Goal: Task Accomplishment & Management: Manage account settings

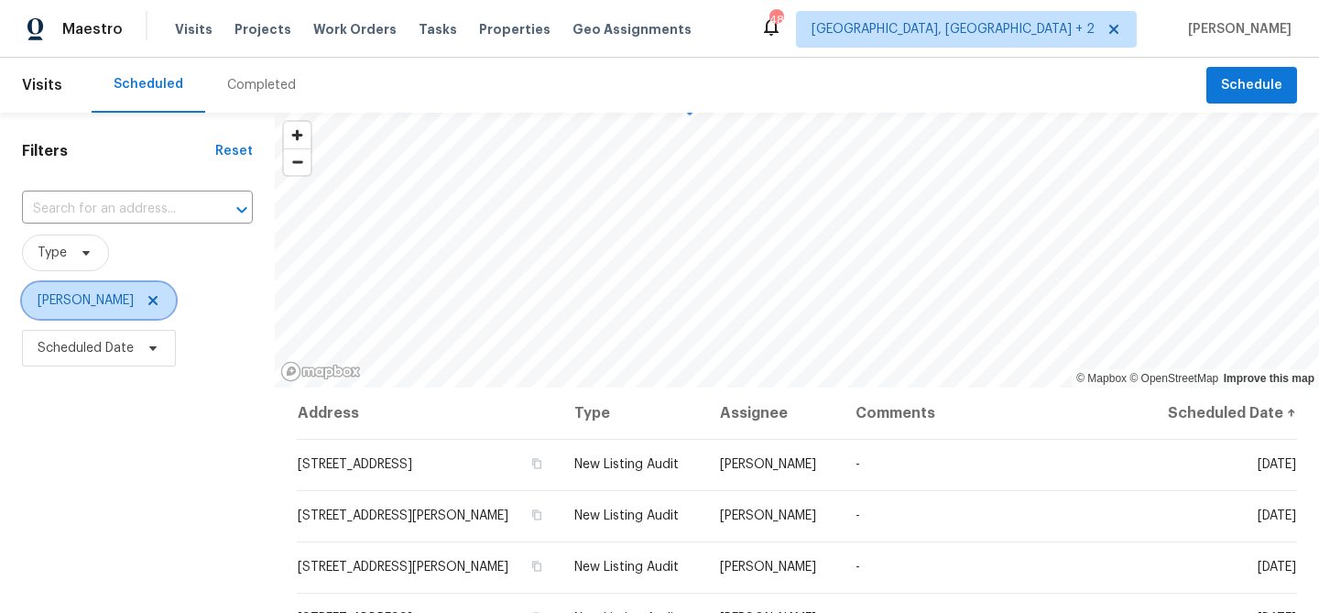
click at [146, 293] on icon at bounding box center [153, 300] width 15 height 15
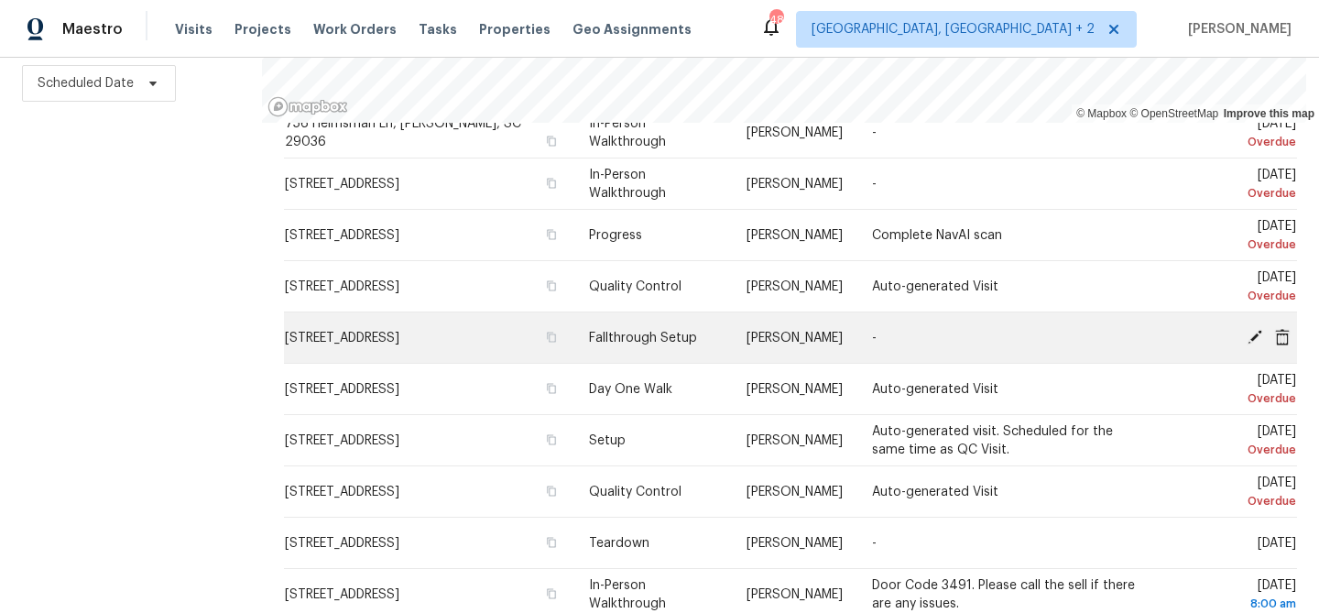
scroll to position [232, 0]
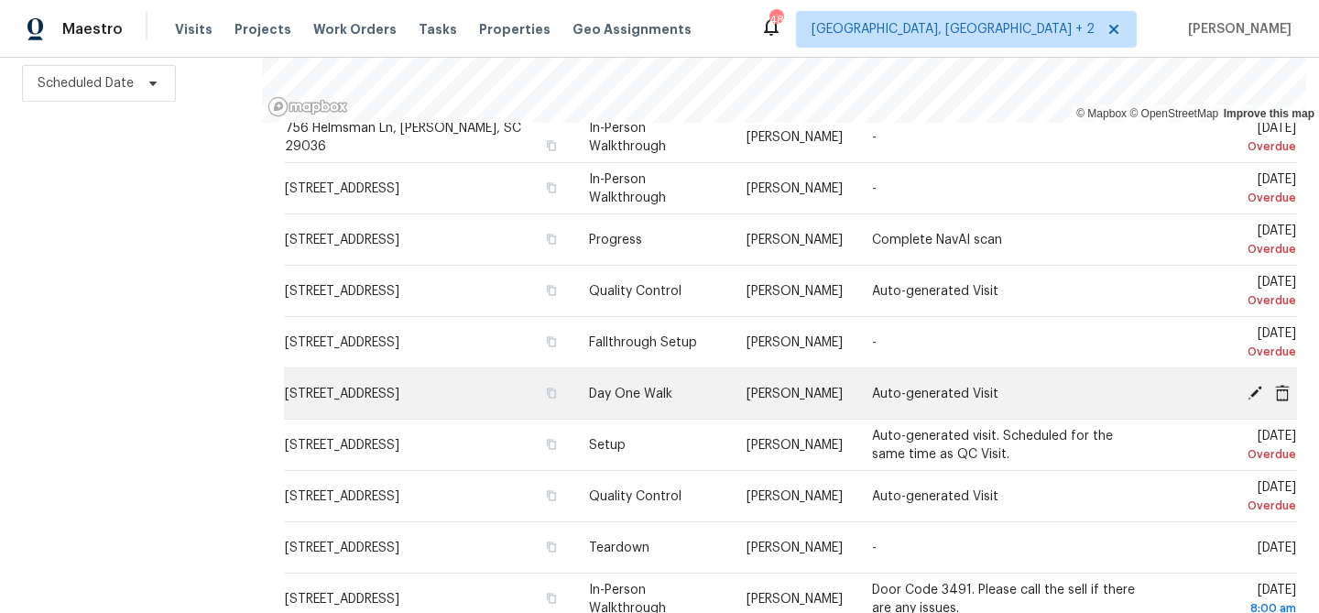
click at [1287, 396] on icon at bounding box center [1282, 392] width 15 height 16
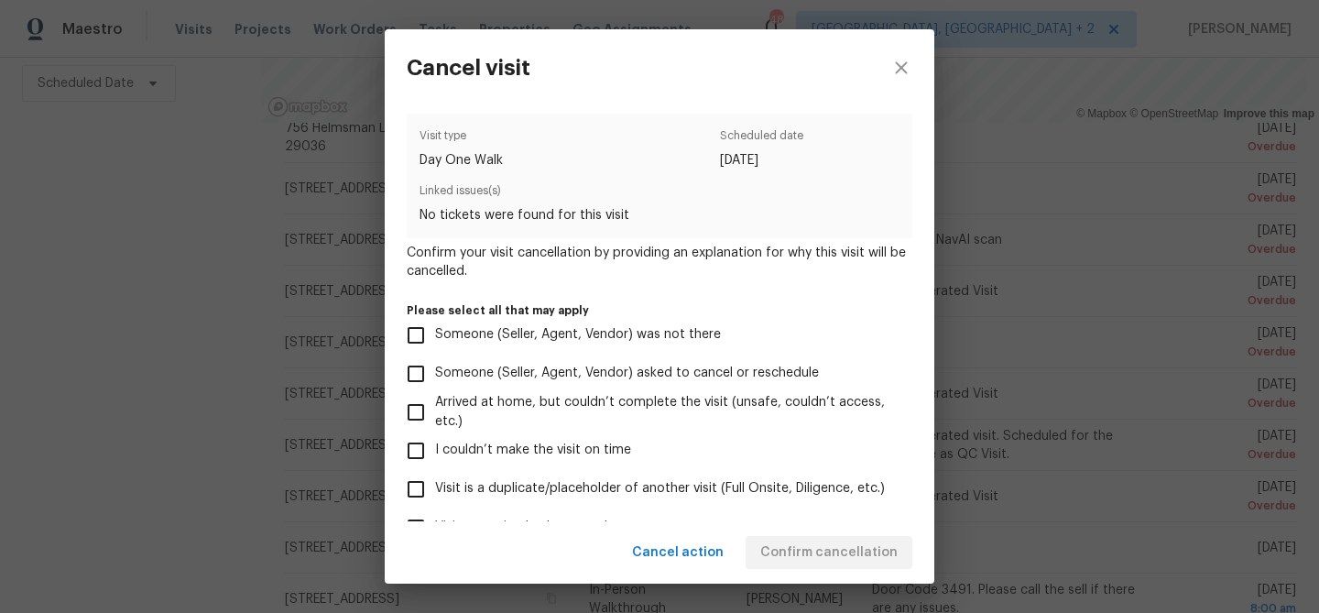
scroll to position [196, 0]
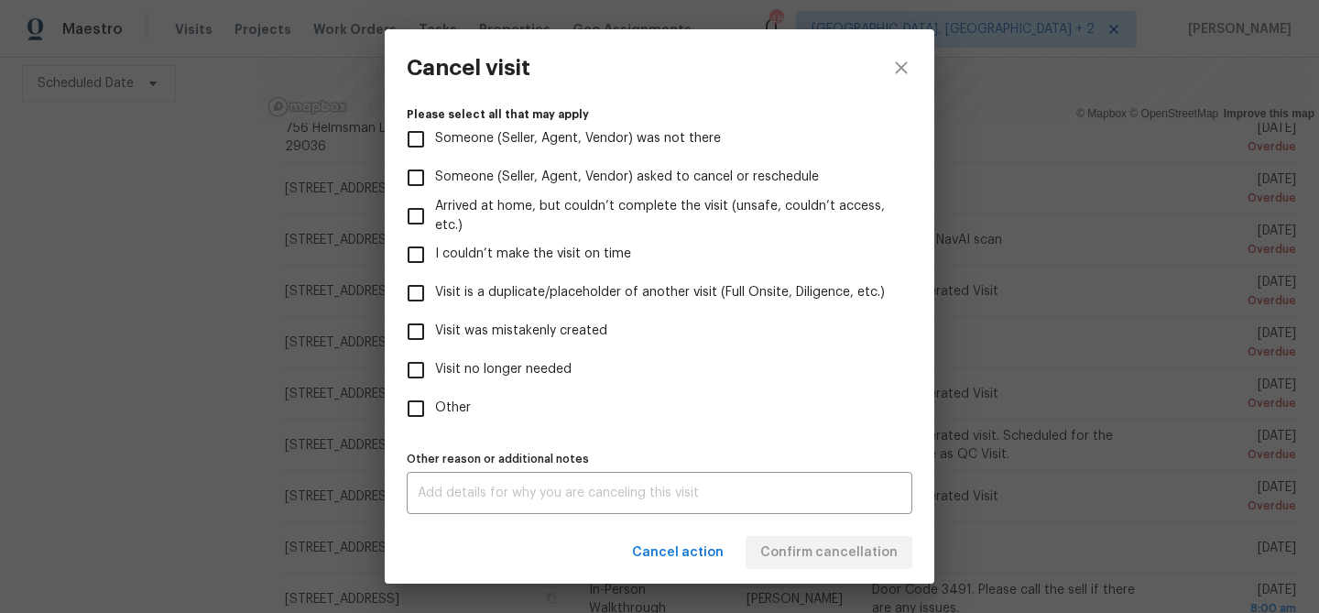
click at [498, 333] on span "Visit was mistakenly created" at bounding box center [521, 330] width 172 height 19
click at [435, 333] on input "Visit was mistakenly created" at bounding box center [416, 331] width 38 height 38
checkbox input "true"
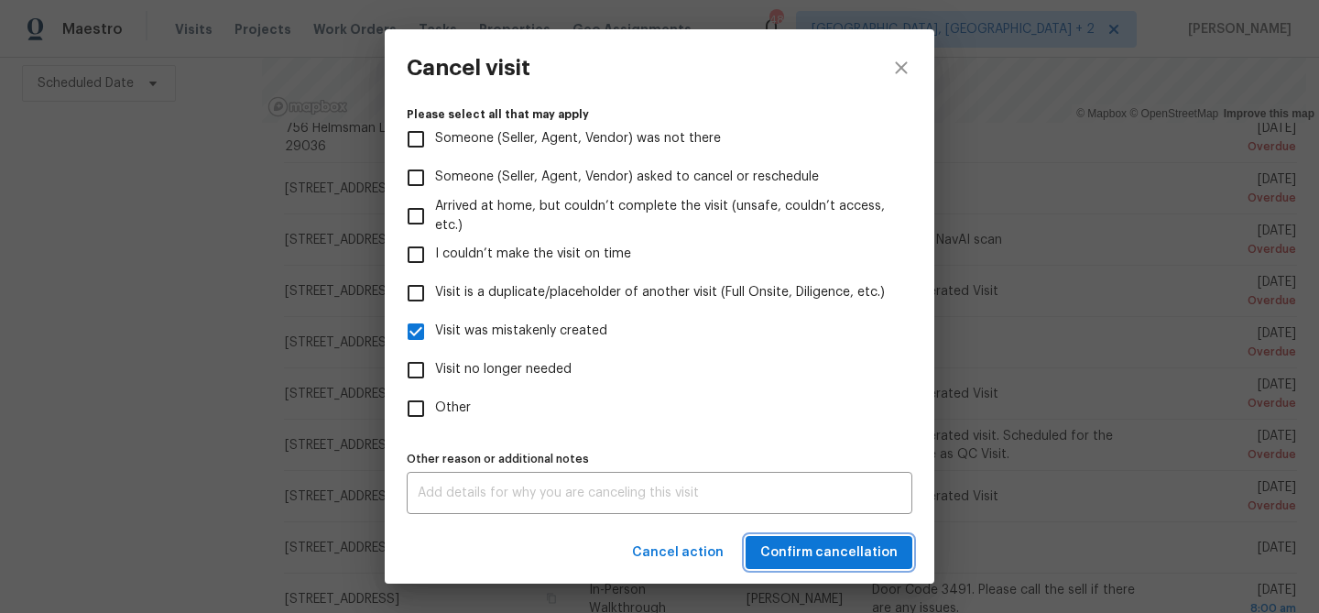
click at [790, 547] on span "Confirm cancellation" at bounding box center [828, 552] width 137 height 23
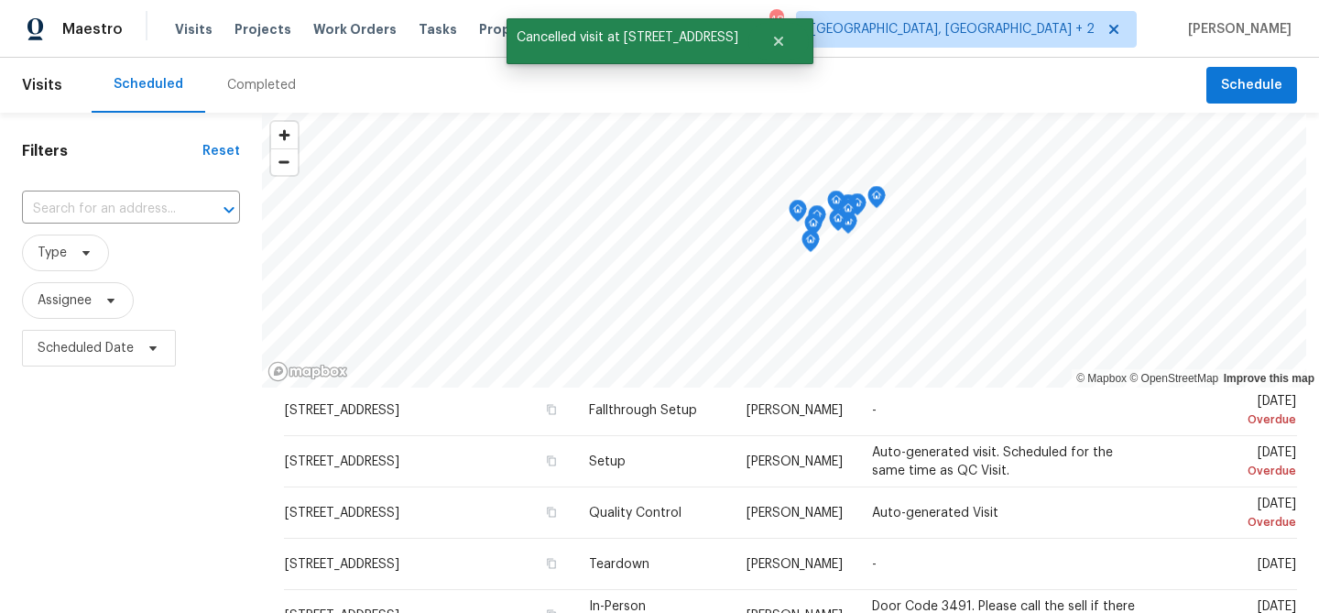
scroll to position [431, 0]
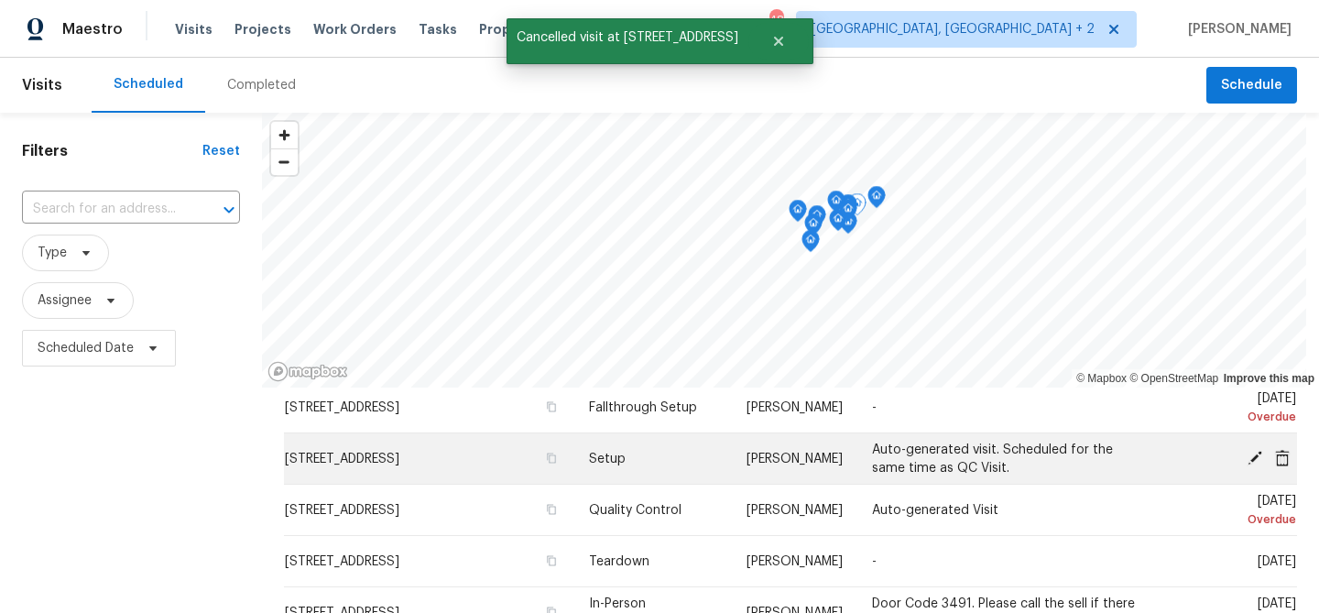
click at [1285, 455] on icon at bounding box center [1282, 457] width 16 height 16
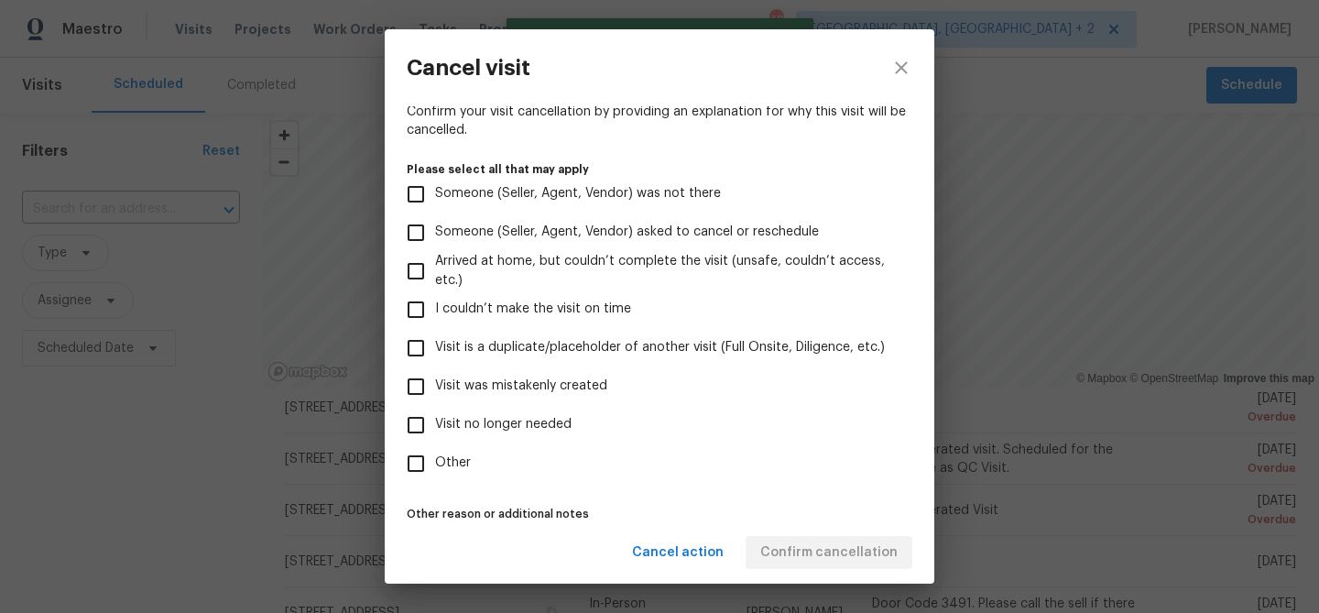
scroll to position [196, 0]
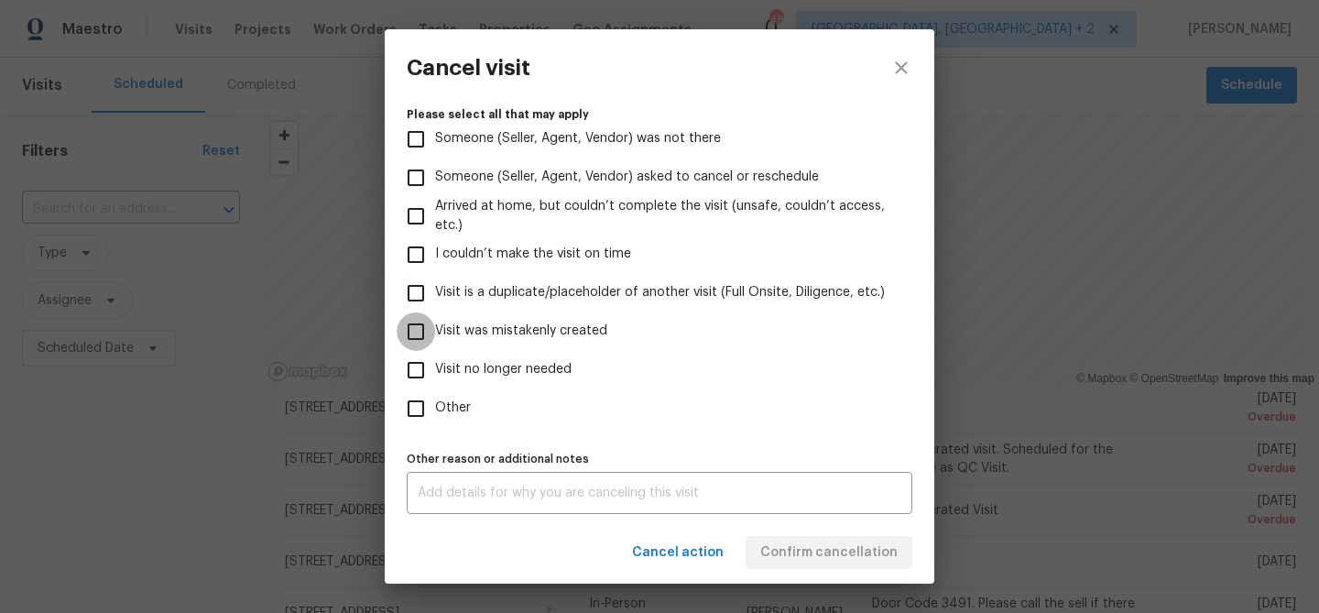
click at [411, 338] on input "Visit was mistakenly created" at bounding box center [416, 331] width 38 height 38
checkbox input "true"
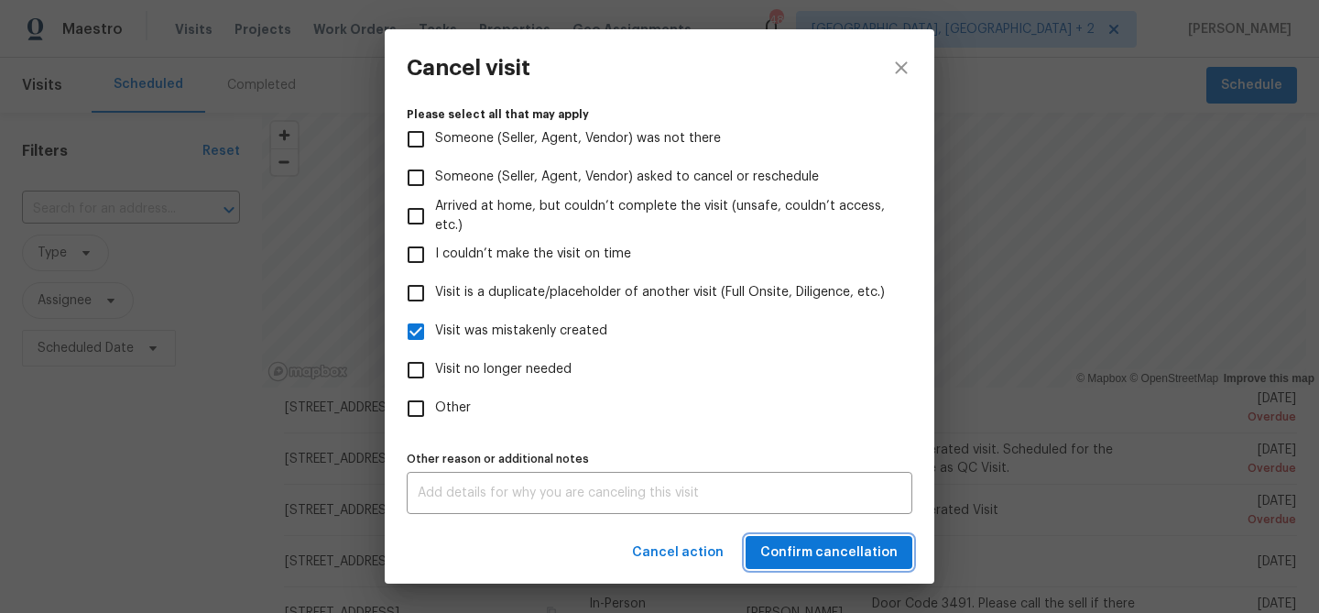
click at [800, 549] on span "Confirm cancellation" at bounding box center [828, 552] width 137 height 23
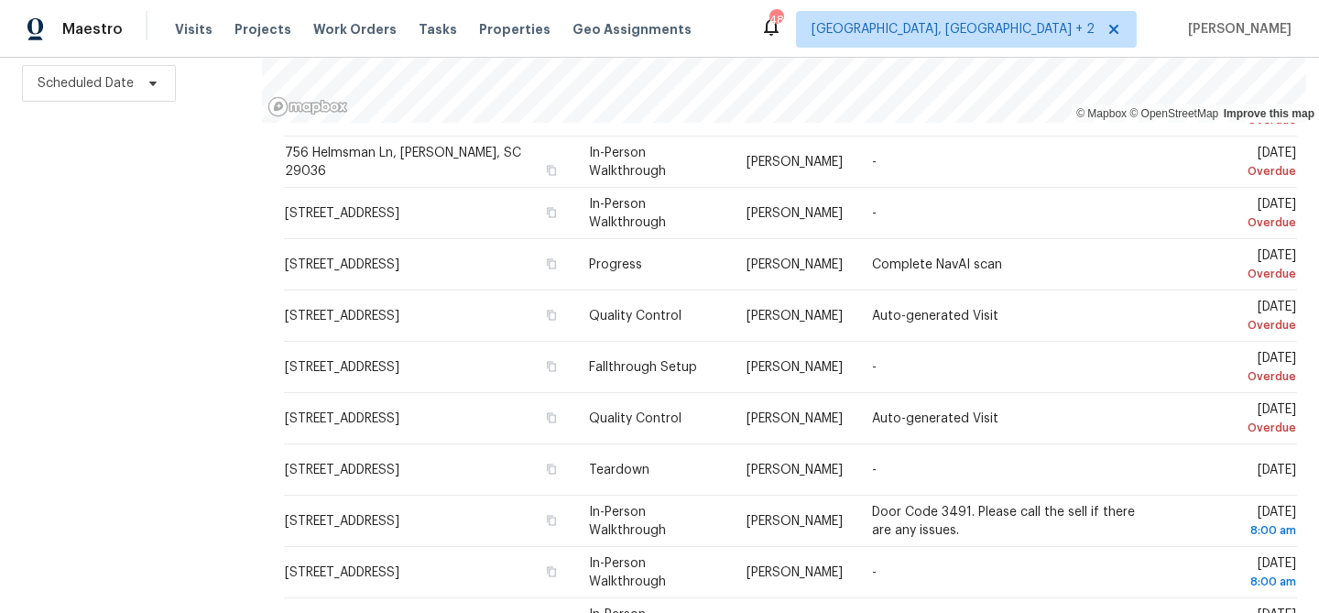
scroll to position [205, 0]
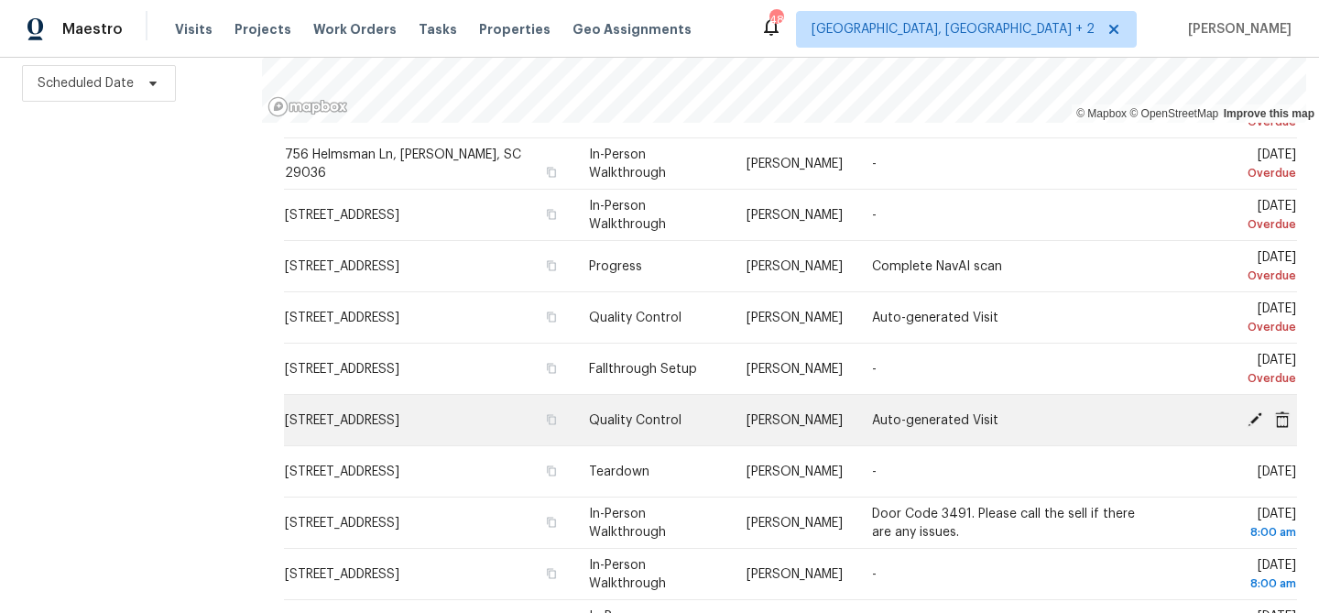
click at [1281, 419] on icon at bounding box center [1282, 418] width 16 height 16
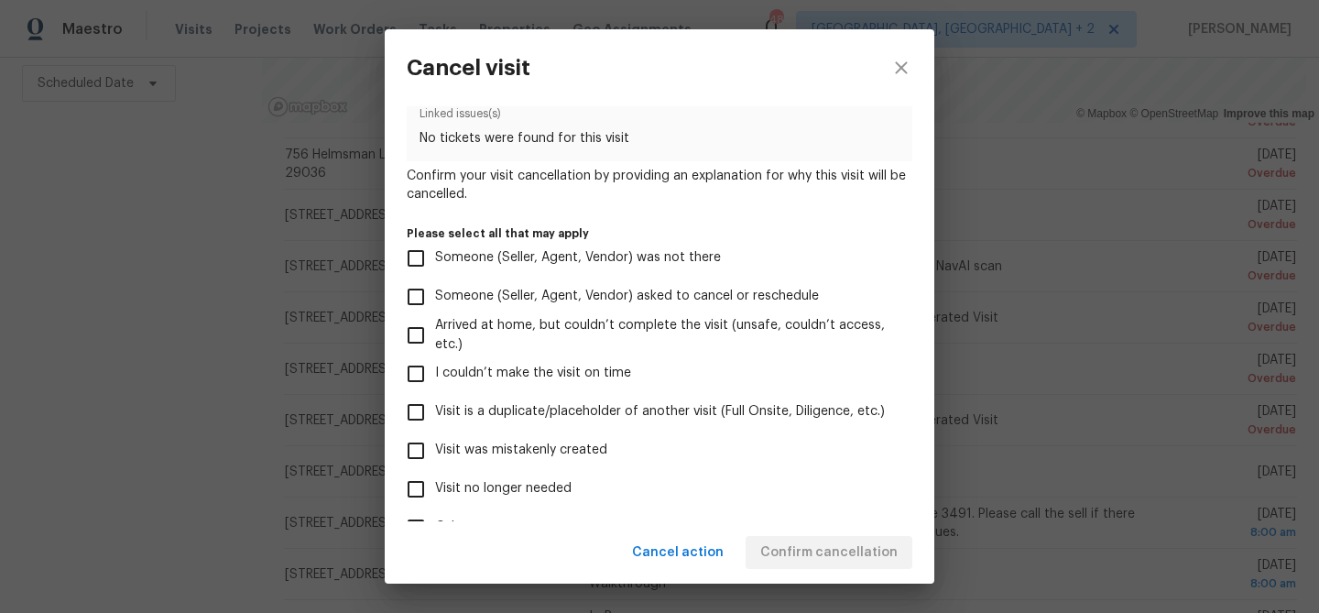
scroll to position [196, 0]
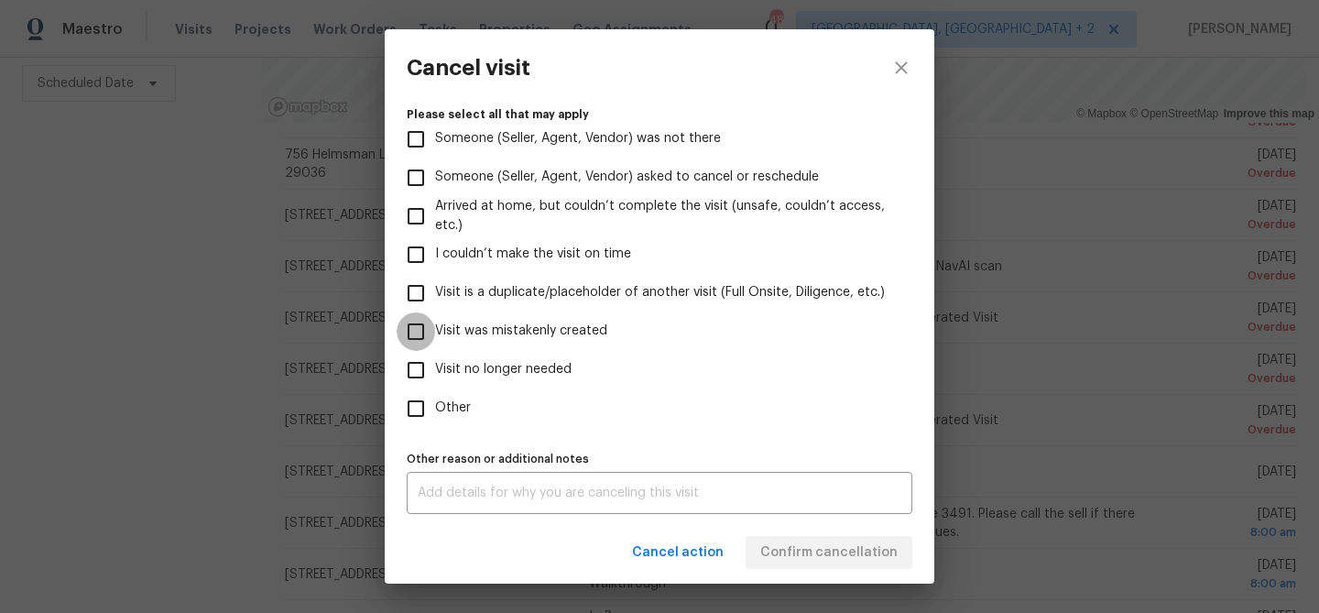
click at [422, 334] on input "Visit was mistakenly created" at bounding box center [416, 331] width 38 height 38
checkbox input "true"
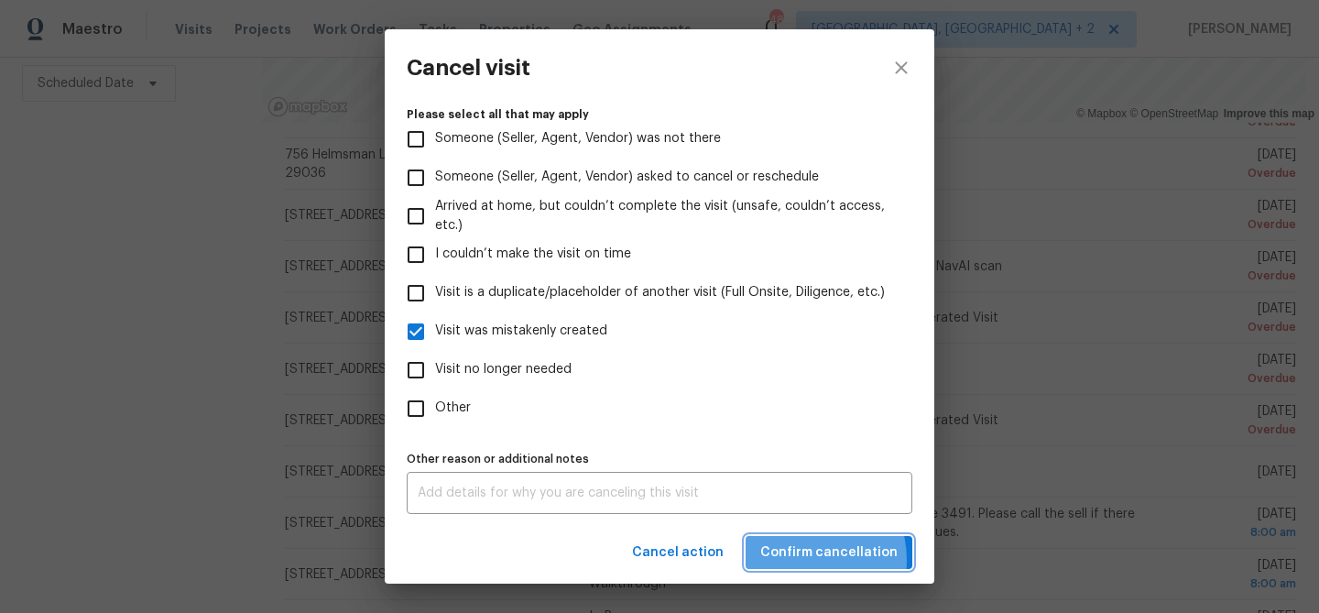
click at [805, 560] on span "Confirm cancellation" at bounding box center [828, 552] width 137 height 23
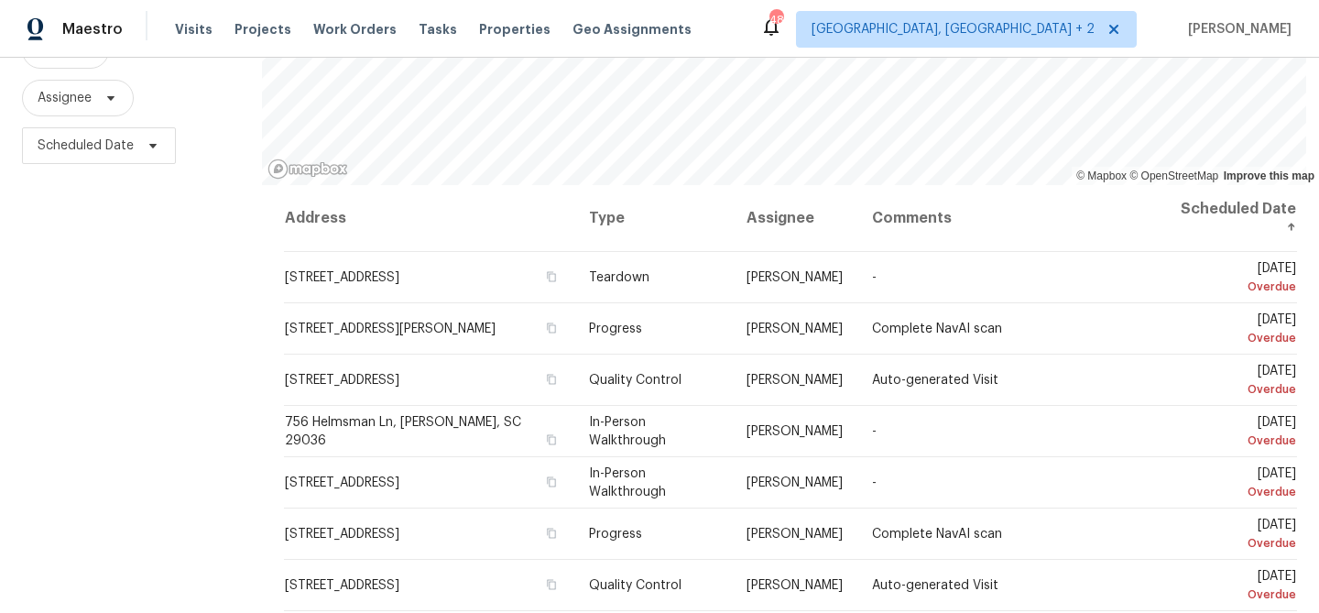
scroll to position [265, 0]
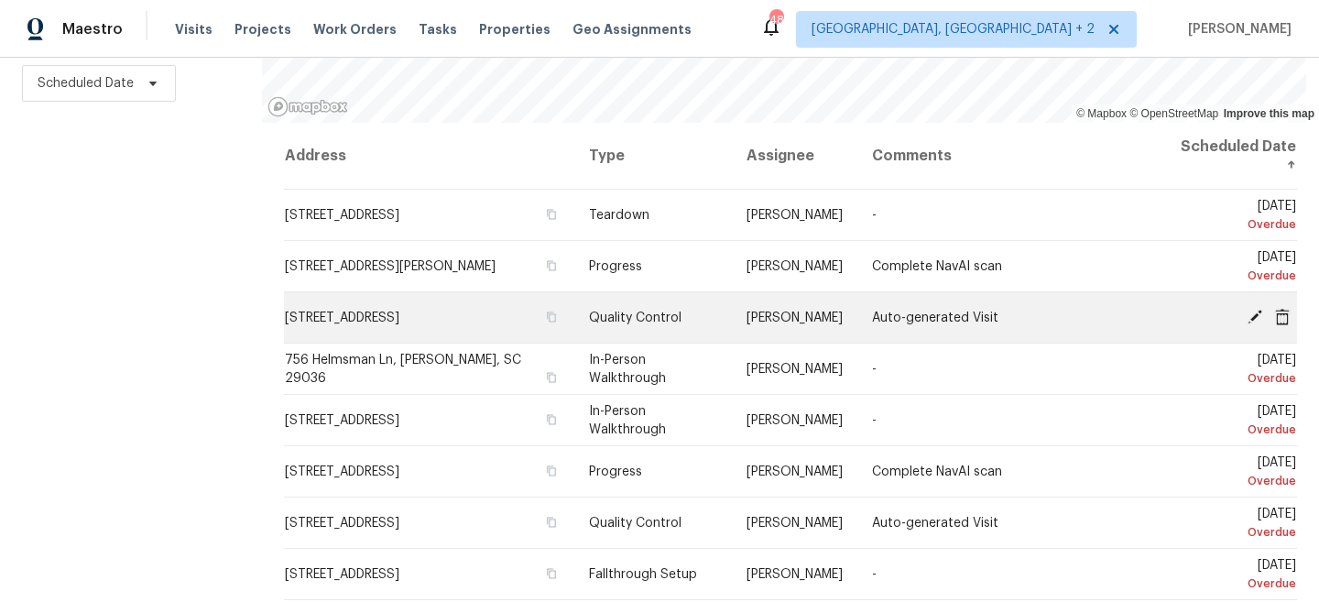
click at [1256, 314] on icon at bounding box center [1254, 316] width 15 height 15
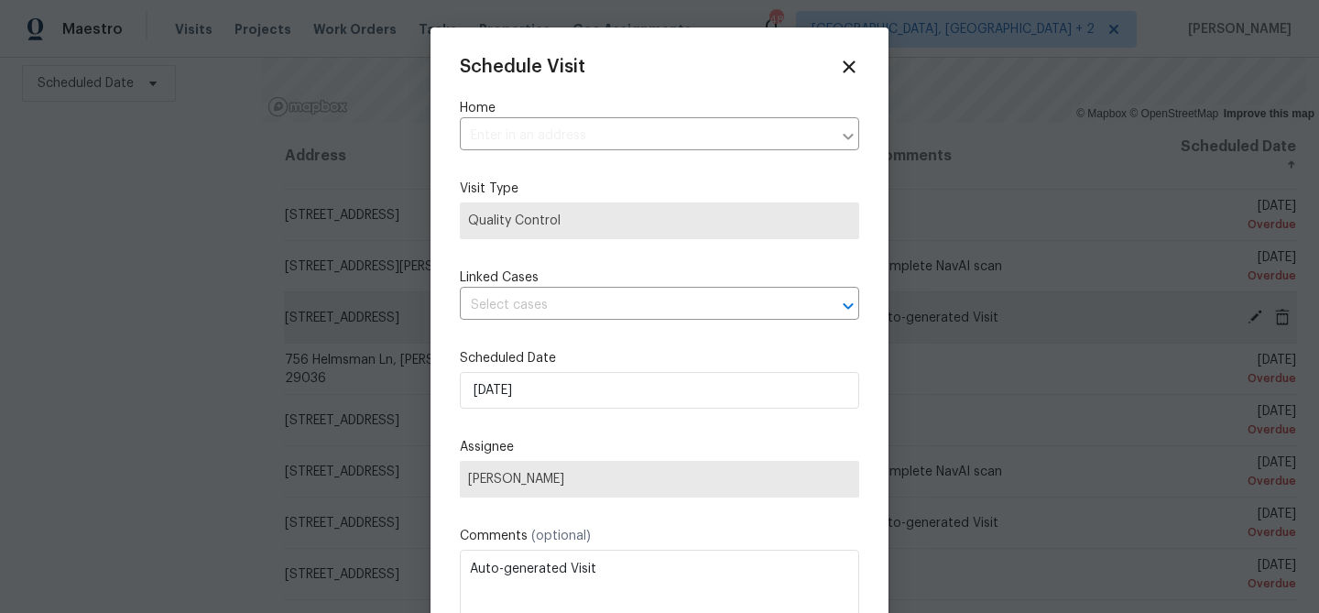
type input "[STREET_ADDRESS]"
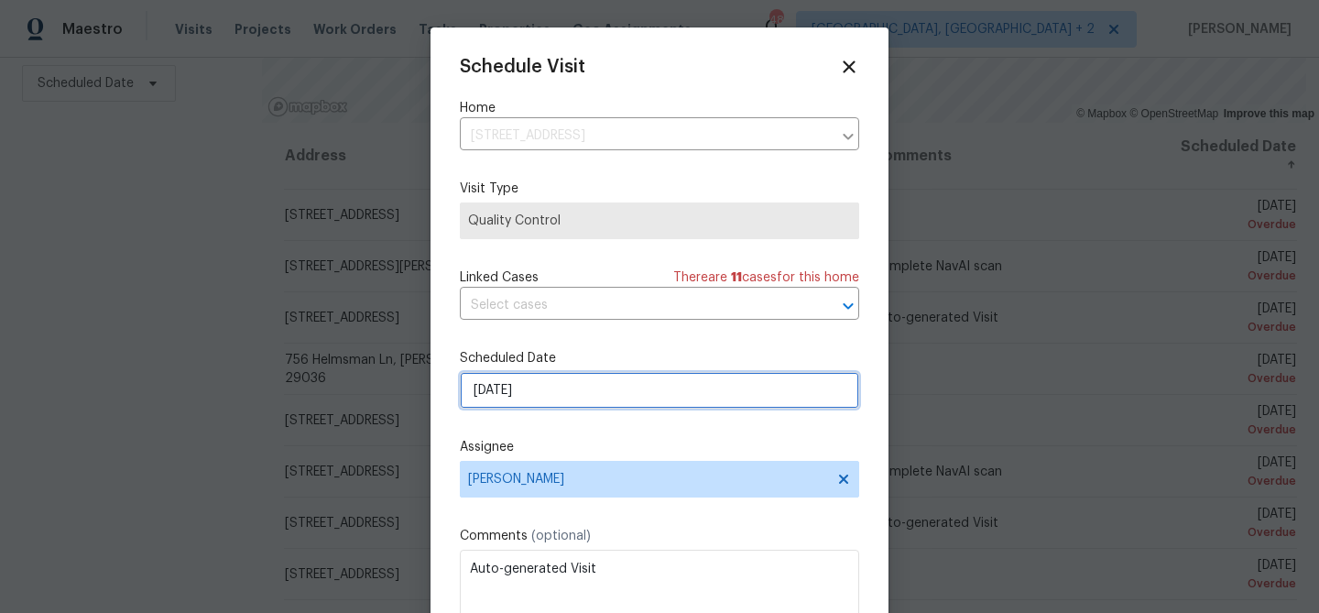
click at [495, 395] on input "[DATE]" at bounding box center [659, 390] width 399 height 37
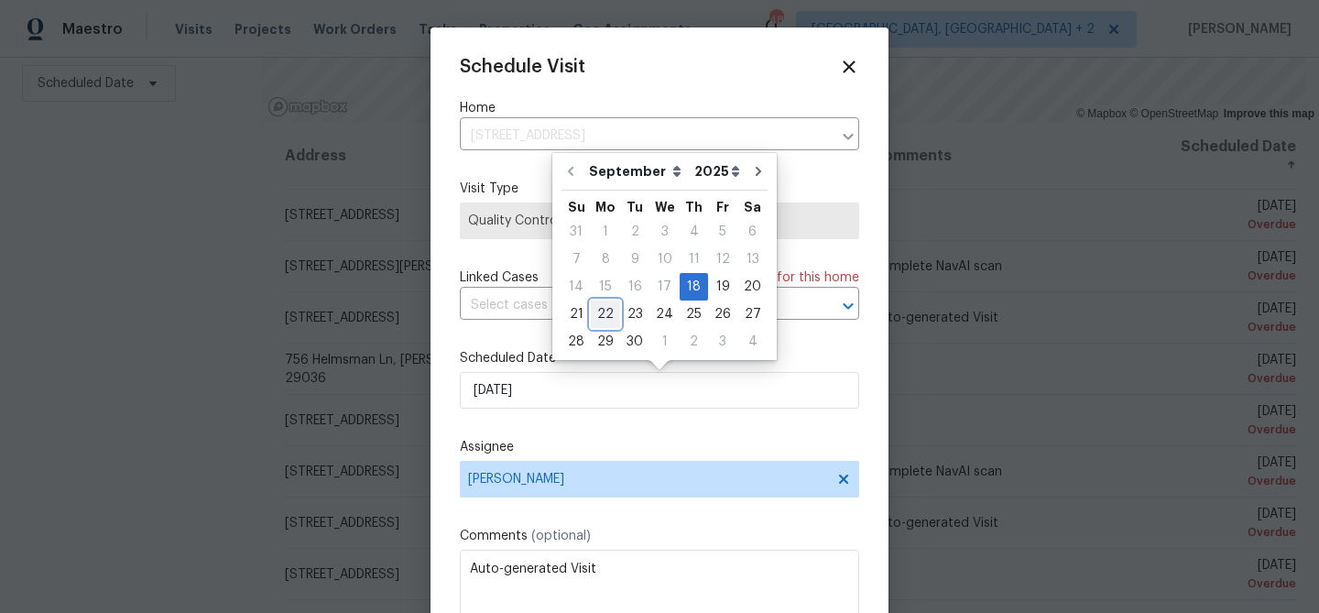
click at [599, 306] on div "22" at bounding box center [605, 314] width 29 height 26
type input "[DATE]"
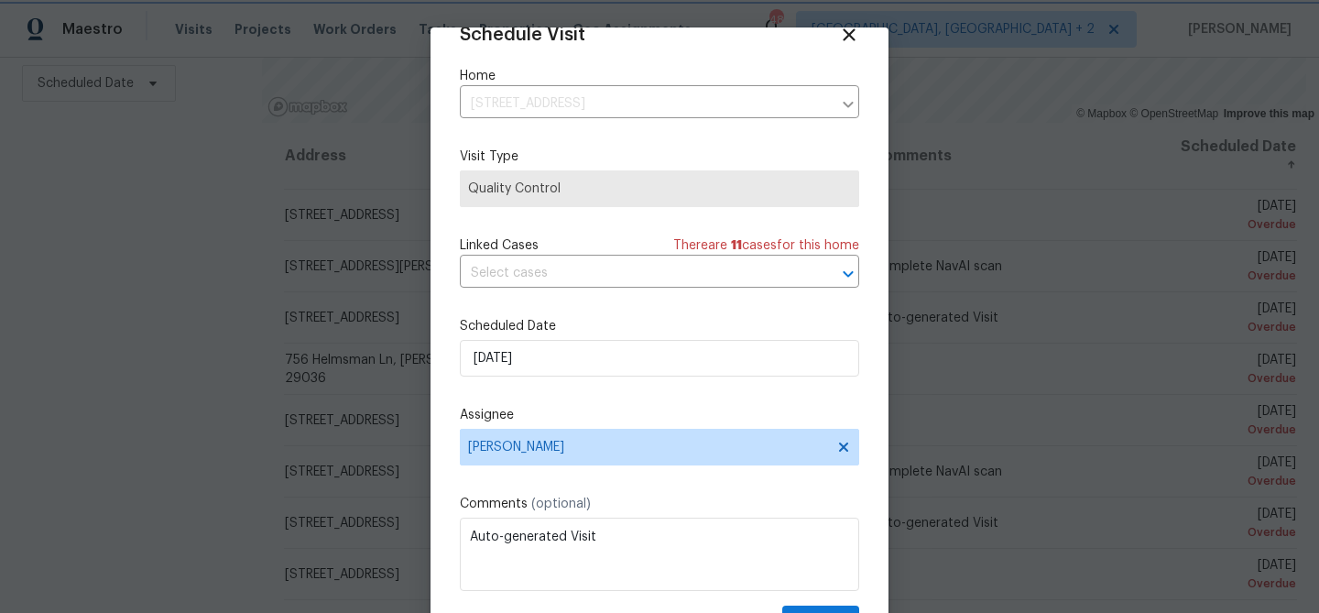
scroll to position [83, 0]
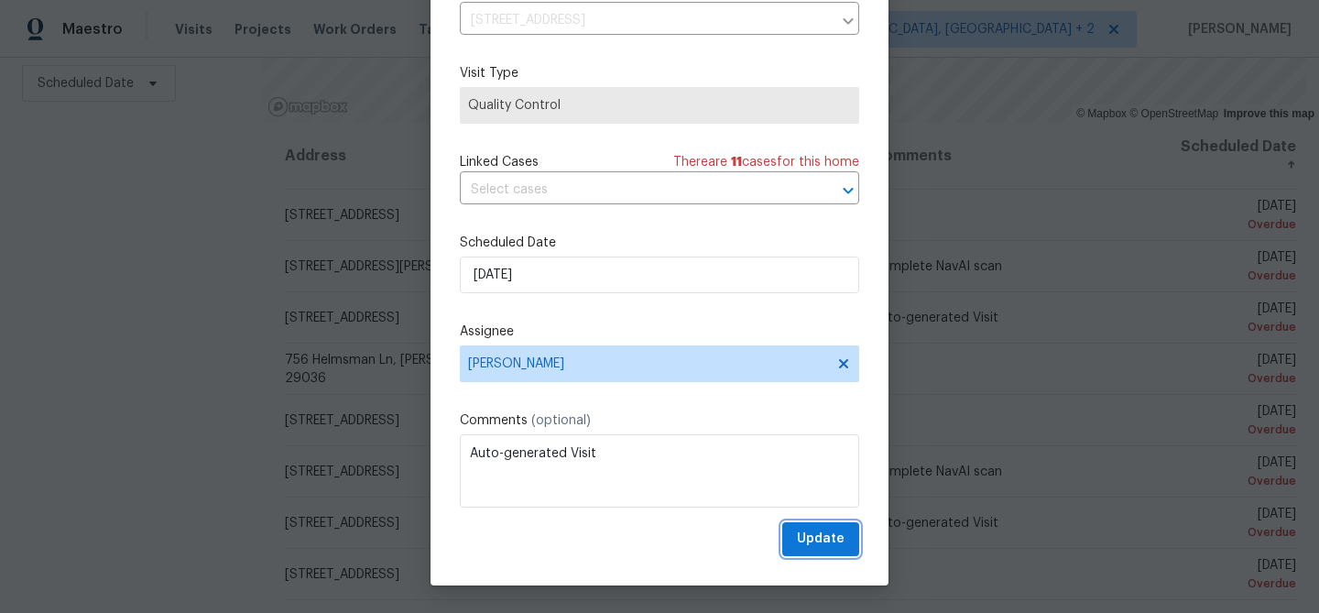
click at [810, 542] on span "Update" at bounding box center [821, 538] width 48 height 23
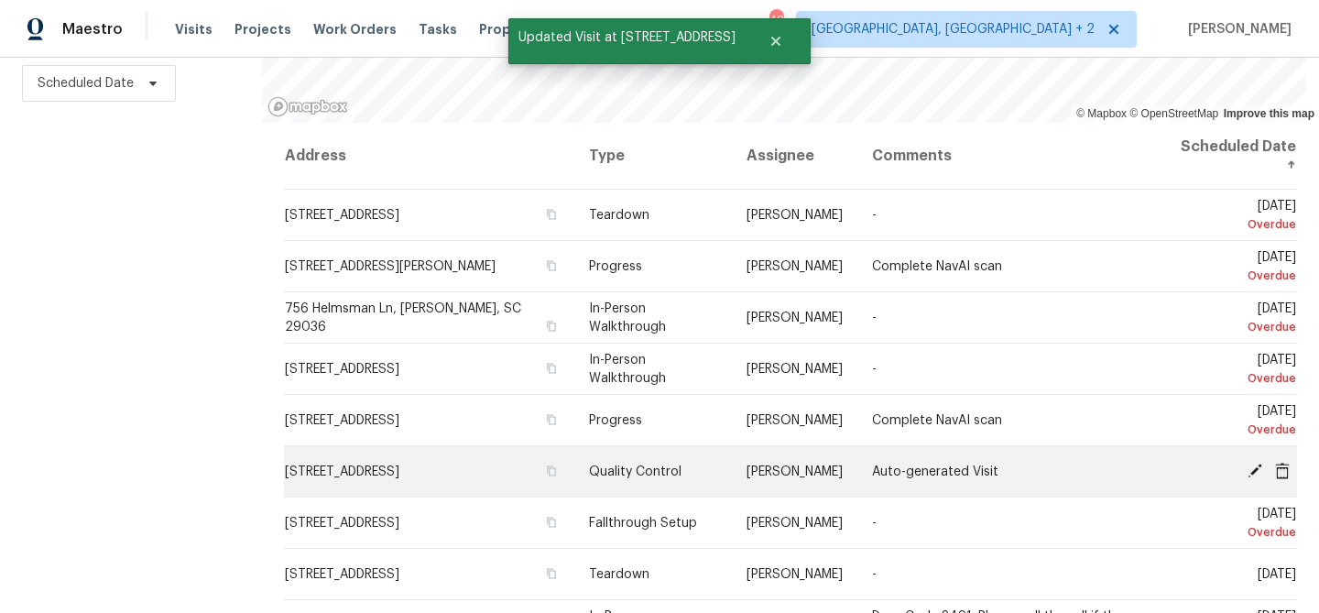
click at [1253, 468] on icon at bounding box center [1254, 469] width 15 height 15
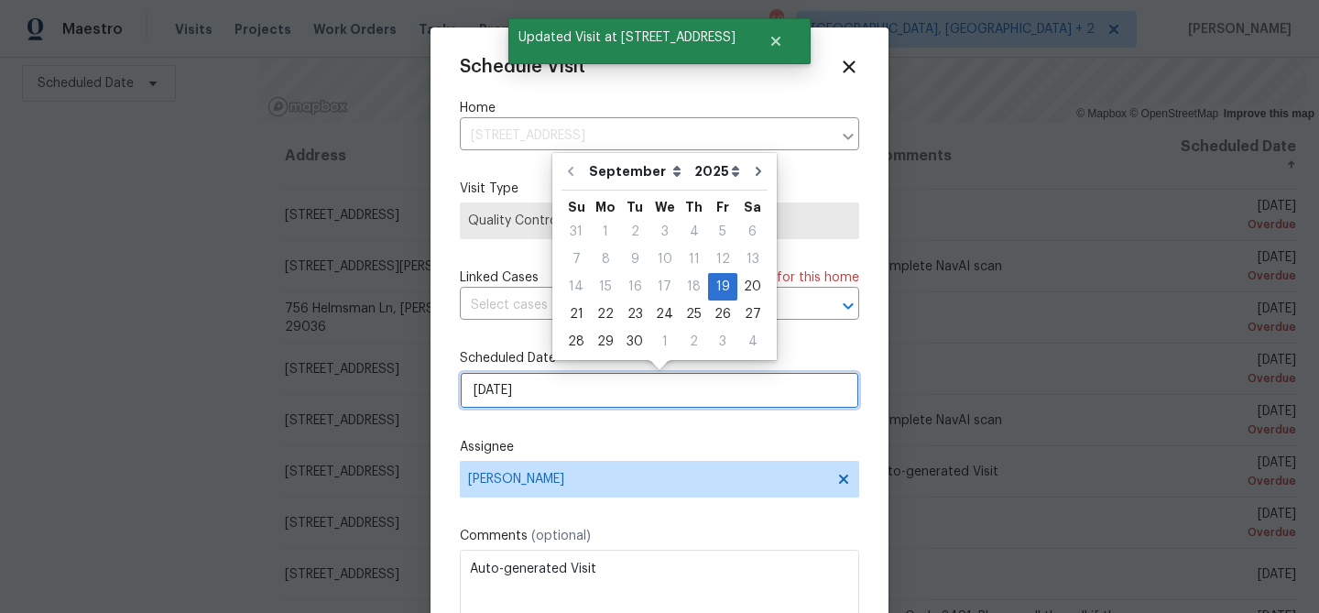
click at [495, 386] on input "[DATE]" at bounding box center [659, 390] width 399 height 37
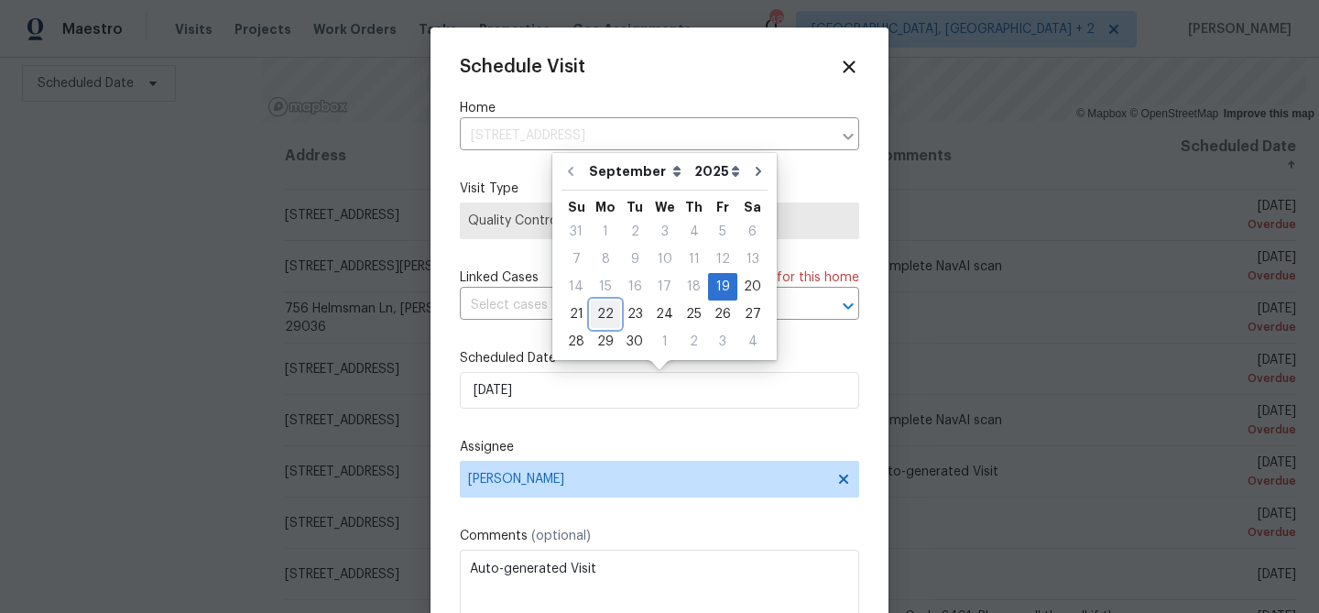
click at [607, 308] on div "22" at bounding box center [605, 314] width 29 height 26
type input "[DATE]"
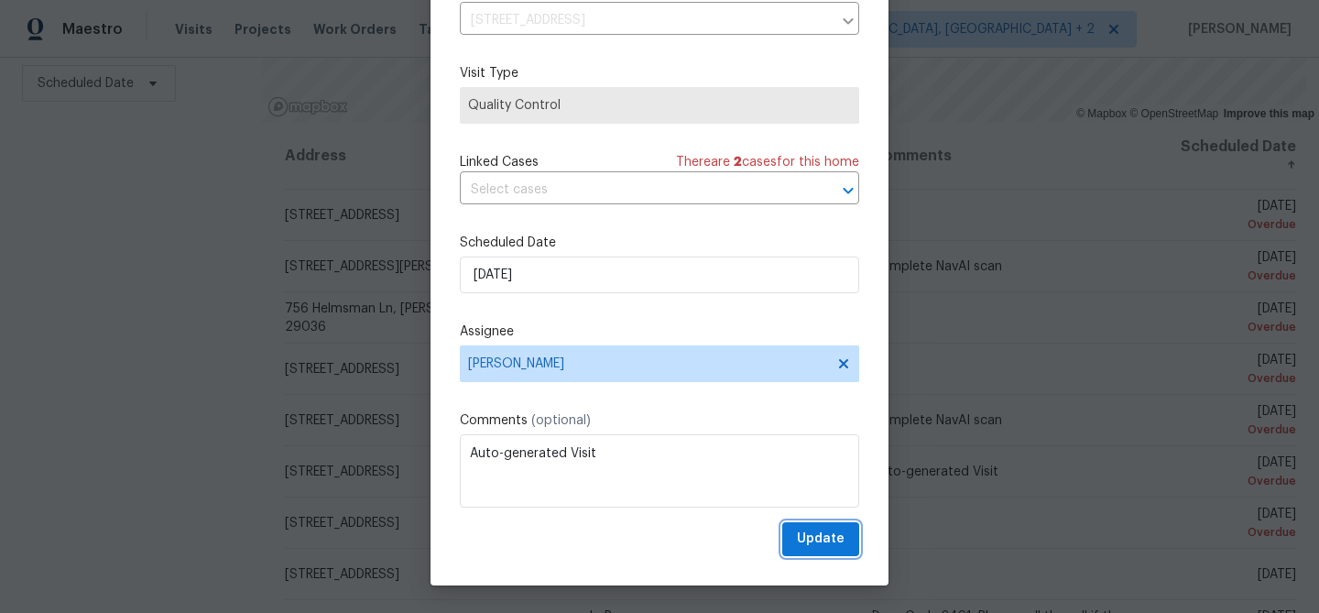
click at [813, 548] on span "Update" at bounding box center [821, 538] width 48 height 23
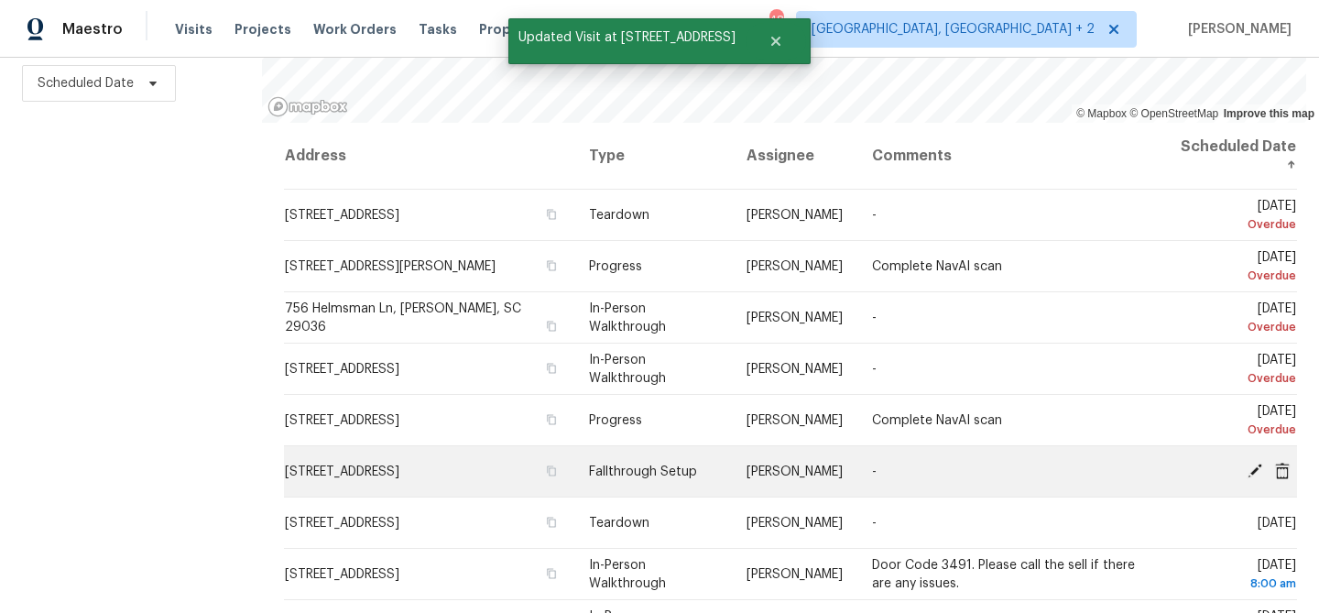
click at [1253, 465] on icon at bounding box center [1254, 470] width 16 height 16
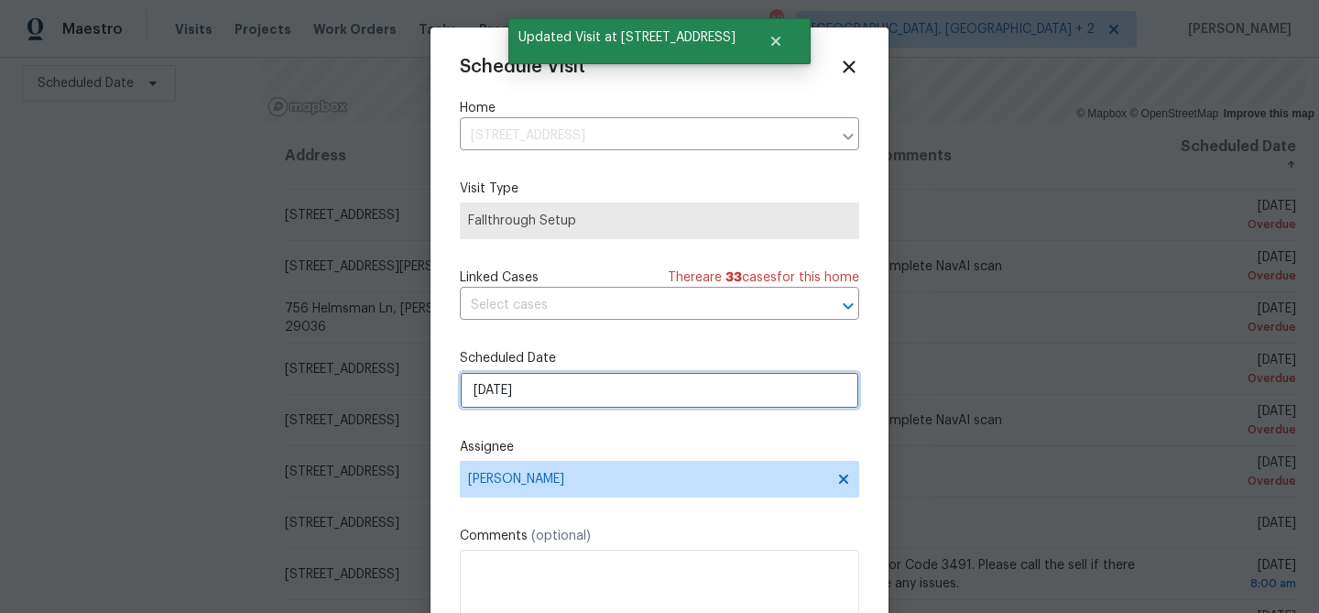
click at [493, 392] on input "[DATE]" at bounding box center [659, 390] width 399 height 37
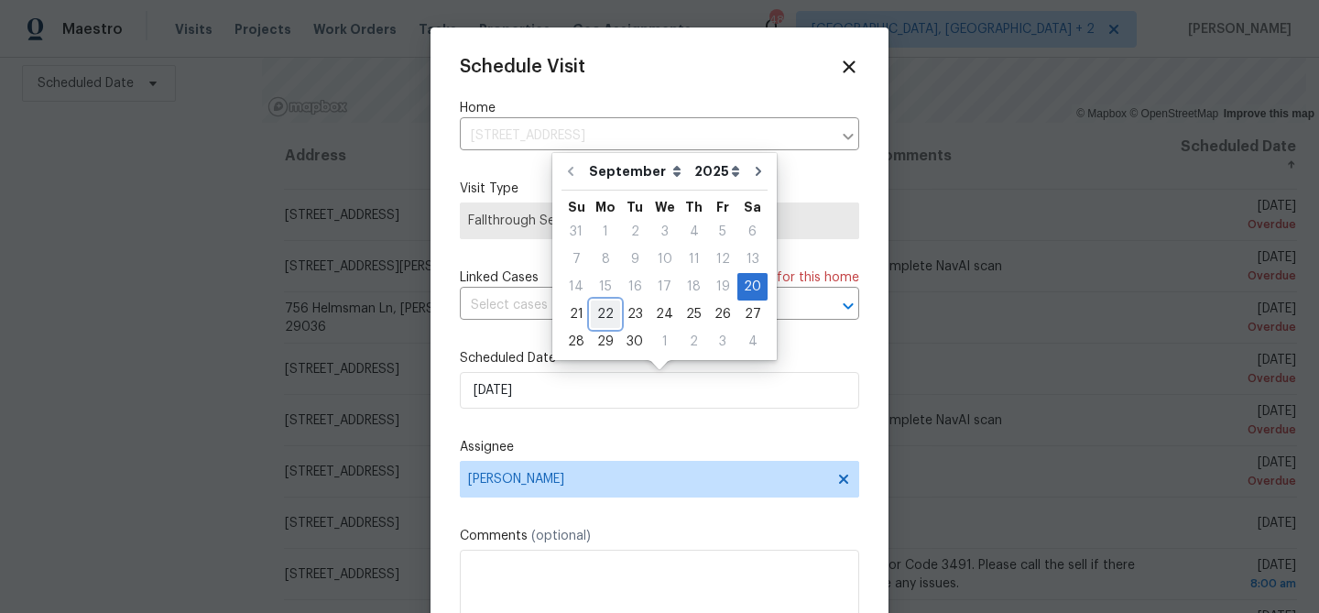
click at [598, 308] on div "22" at bounding box center [605, 314] width 29 height 26
type input "[DATE]"
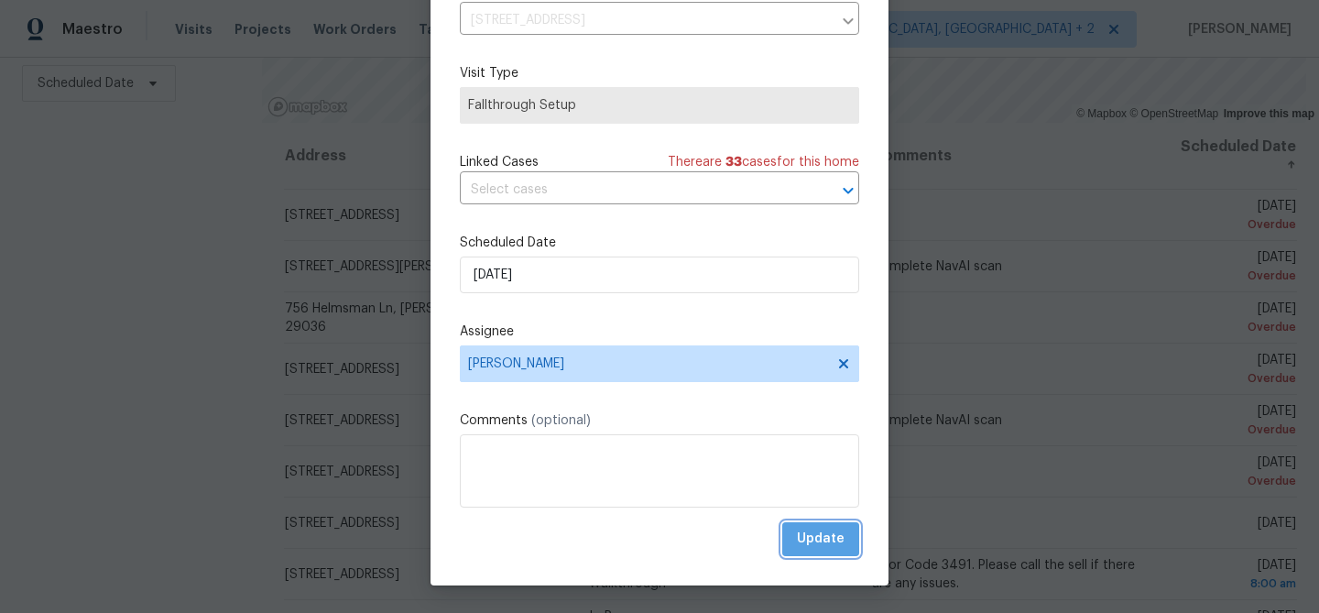
click at [825, 546] on span "Update" at bounding box center [821, 538] width 48 height 23
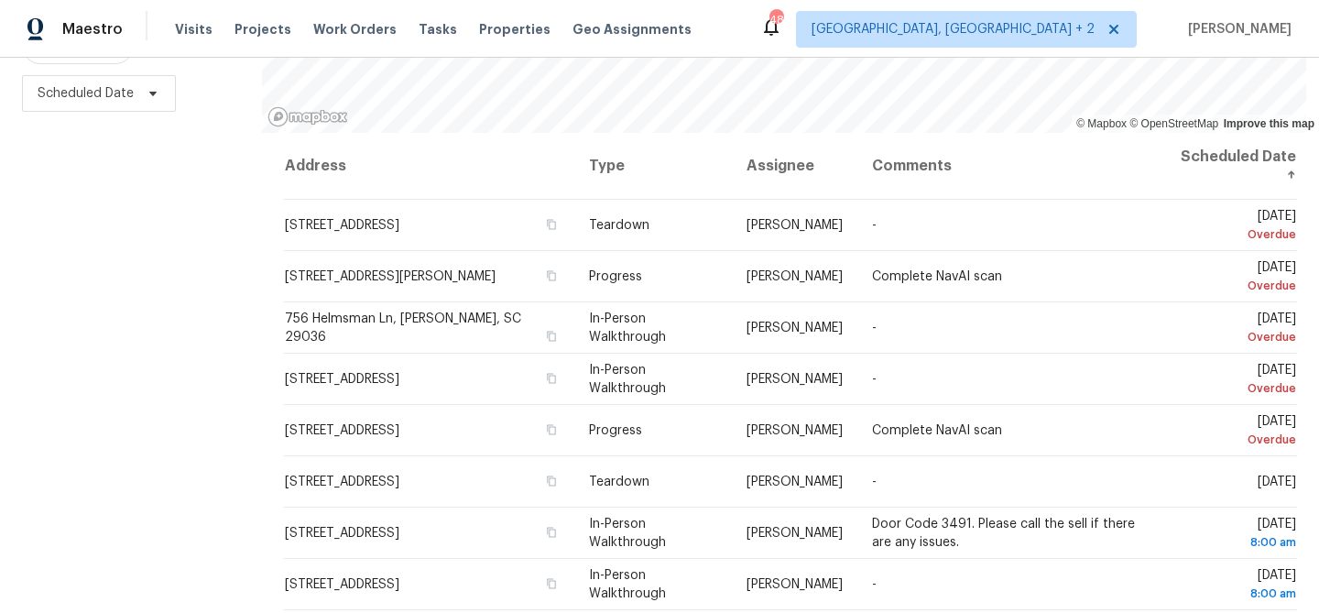
scroll to position [265, 0]
